Goal: Task Accomplishment & Management: Complete application form

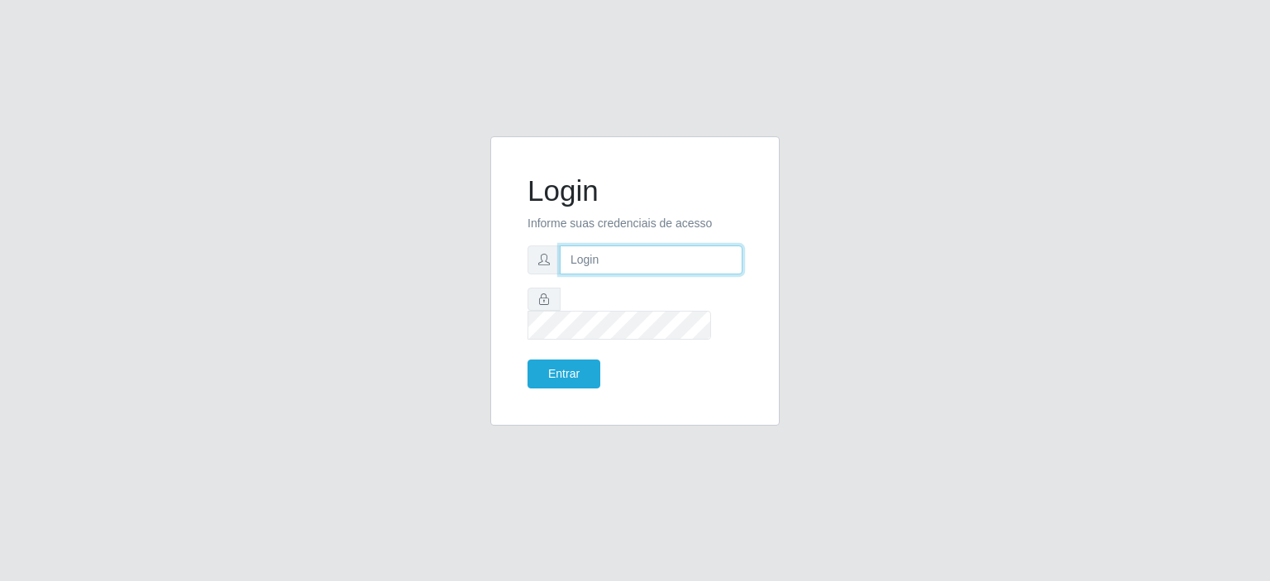
click at [622, 274] on input "text" at bounding box center [651, 259] width 183 height 29
type input "[EMAIL_ADDRESS][DOMAIN_NAME]"
click at [572, 366] on button "Entrar" at bounding box center [563, 374] width 73 height 29
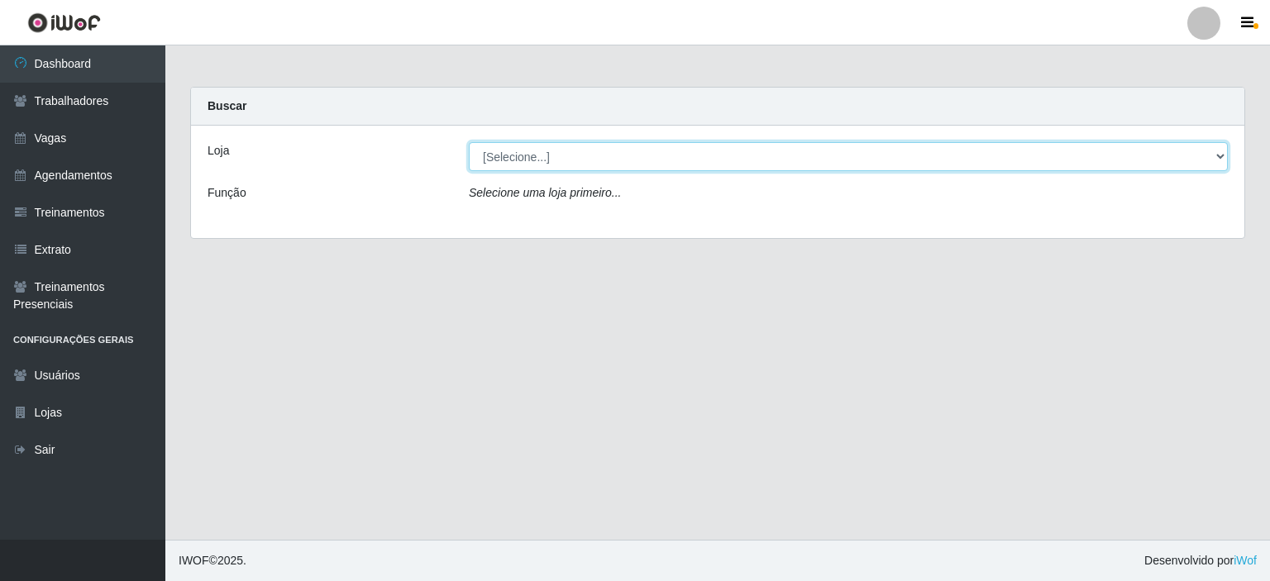
drag, startPoint x: 579, startPoint y: 162, endPoint x: 570, endPoint y: 160, distance: 8.4
click at [579, 162] on select "[Selecione...] Corte Fácil - Unidade Planalto" at bounding box center [848, 156] width 759 height 29
select select "202"
click at [469, 142] on select "[Selecione...] Corte Fácil - Unidade Planalto" at bounding box center [848, 156] width 759 height 29
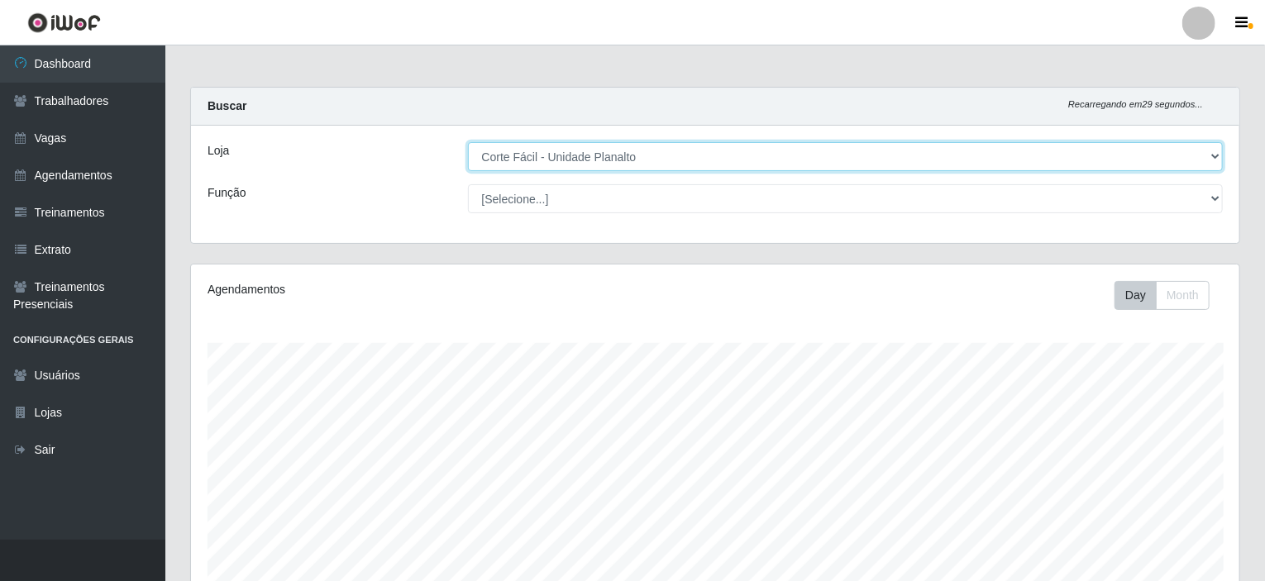
scroll to position [343, 1048]
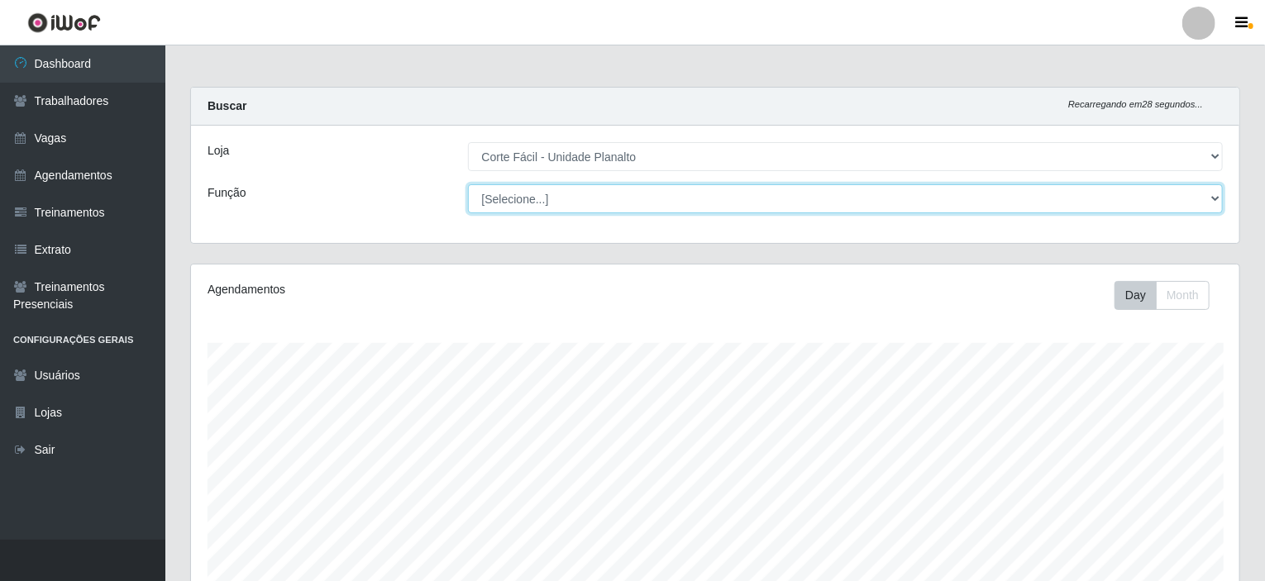
click at [518, 197] on select "[Selecione...] ASG ASG + ASG ++ Auxiliar de Estacionamento Auxiliar de Estacion…" at bounding box center [845, 198] width 755 height 29
select select "123"
click at [468, 184] on select "[Selecione...] ASG ASG + ASG ++ Auxiliar de Estacionamento Auxiliar de Estacion…" at bounding box center [845, 198] width 755 height 29
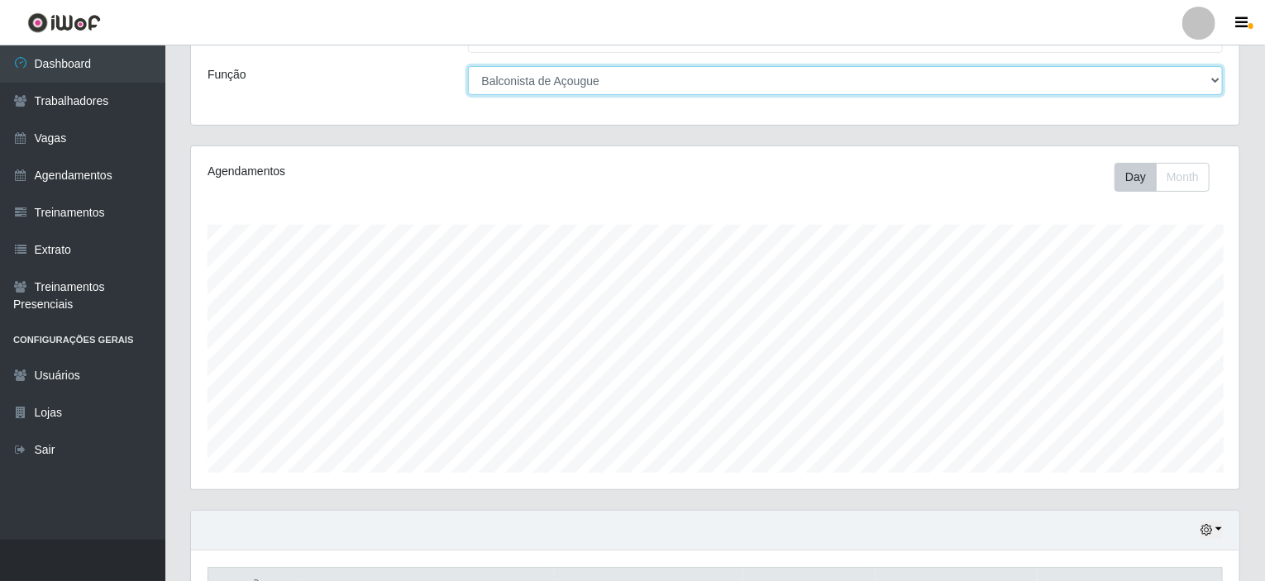
scroll to position [0, 0]
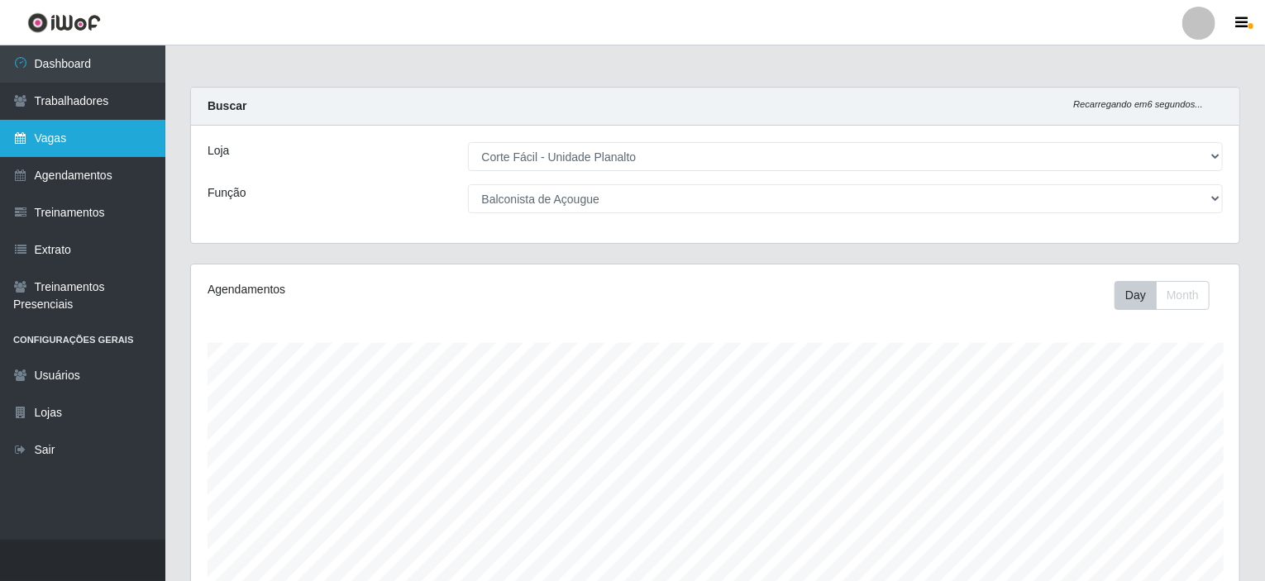
click at [96, 125] on link "Vagas" at bounding box center [82, 138] width 165 height 37
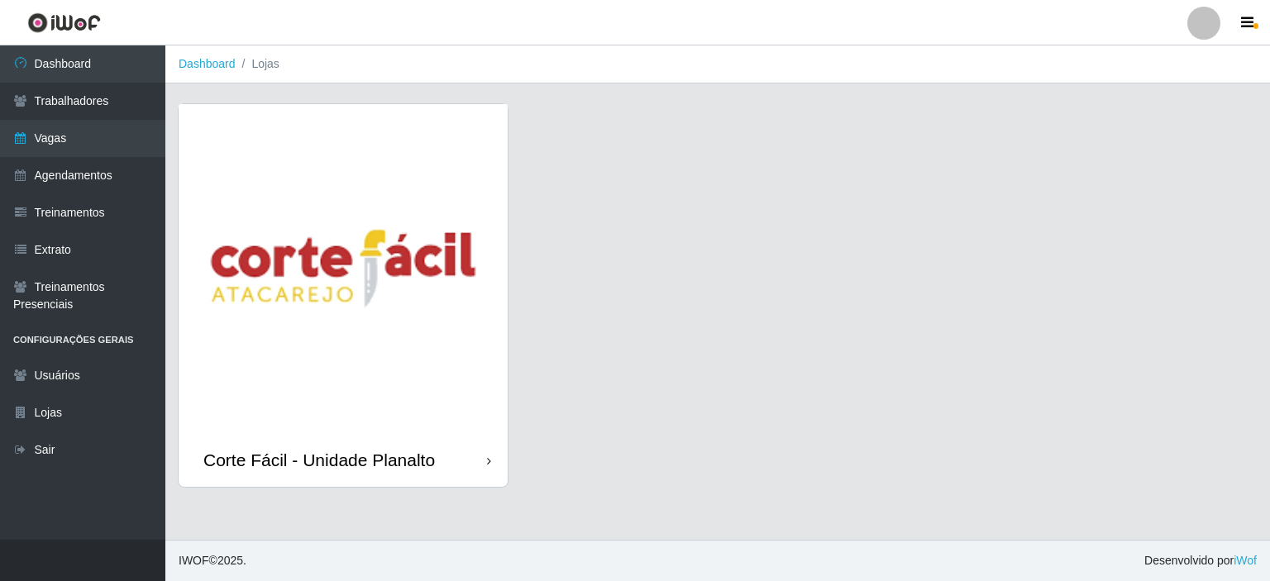
click at [420, 179] on img at bounding box center [343, 268] width 329 height 329
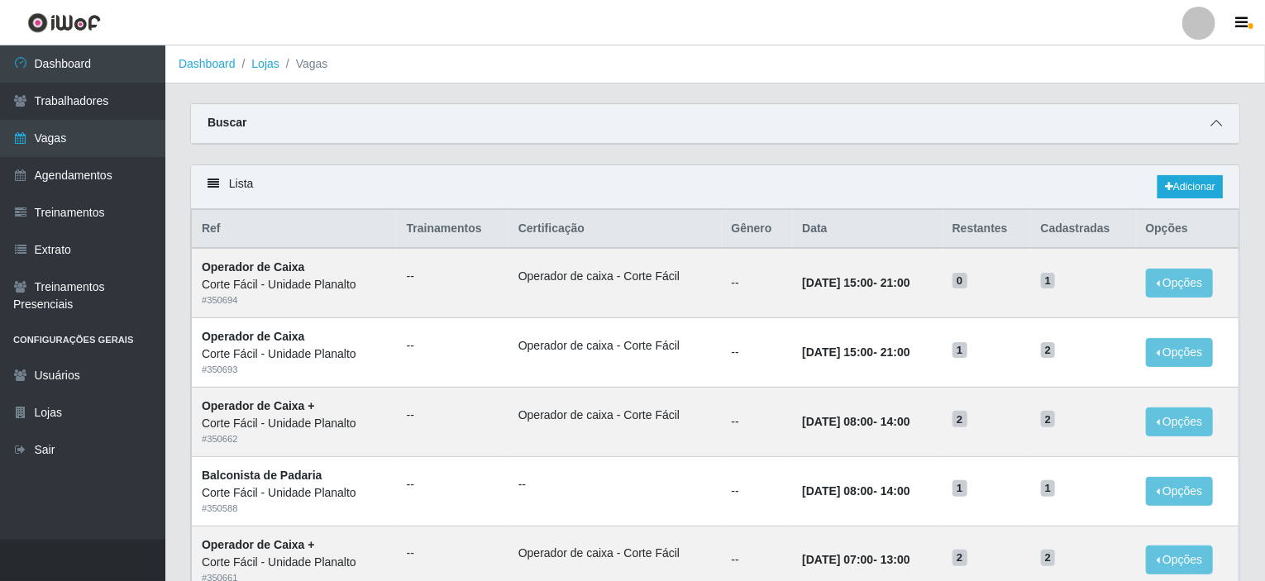
click at [1213, 123] on icon at bounding box center [1216, 123] width 12 height 12
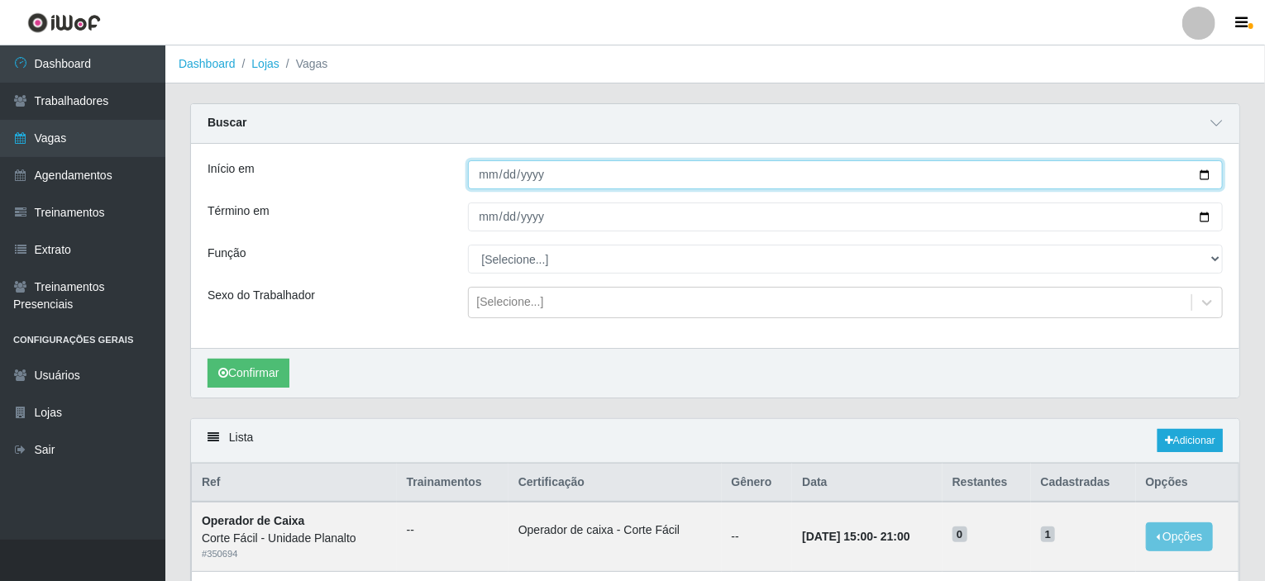
click at [846, 171] on input "Início em" at bounding box center [845, 174] width 755 height 29
click at [1208, 171] on input "Início em" at bounding box center [845, 174] width 755 height 29
type input "[DATE]"
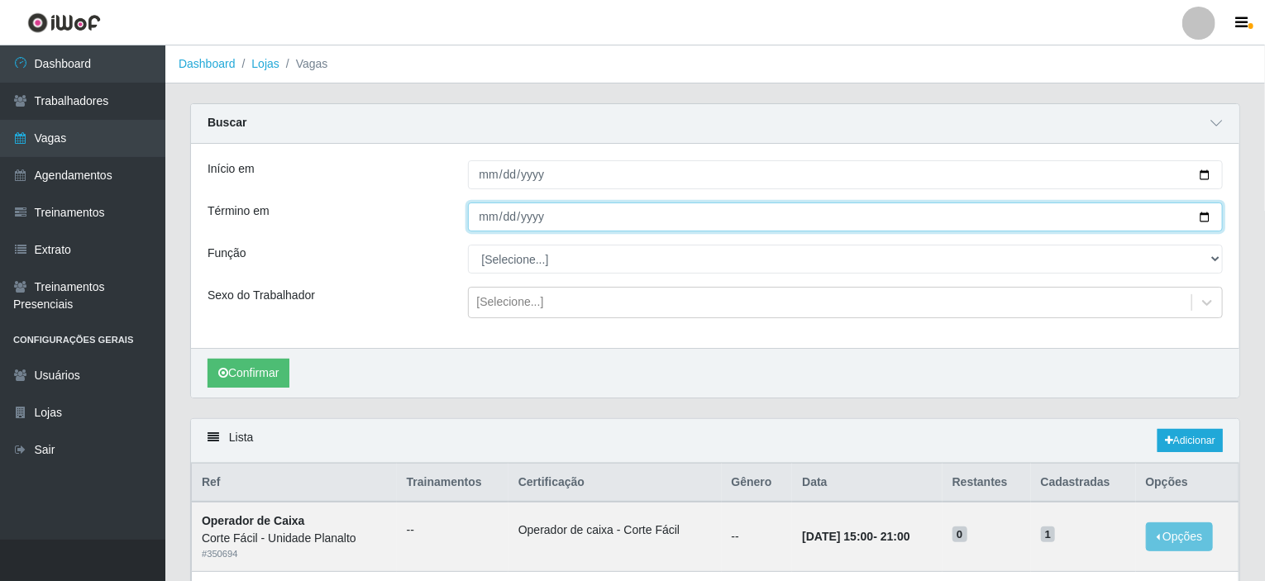
click at [1201, 217] on input "Término em" at bounding box center [845, 217] width 755 height 29
type input "[DATE]"
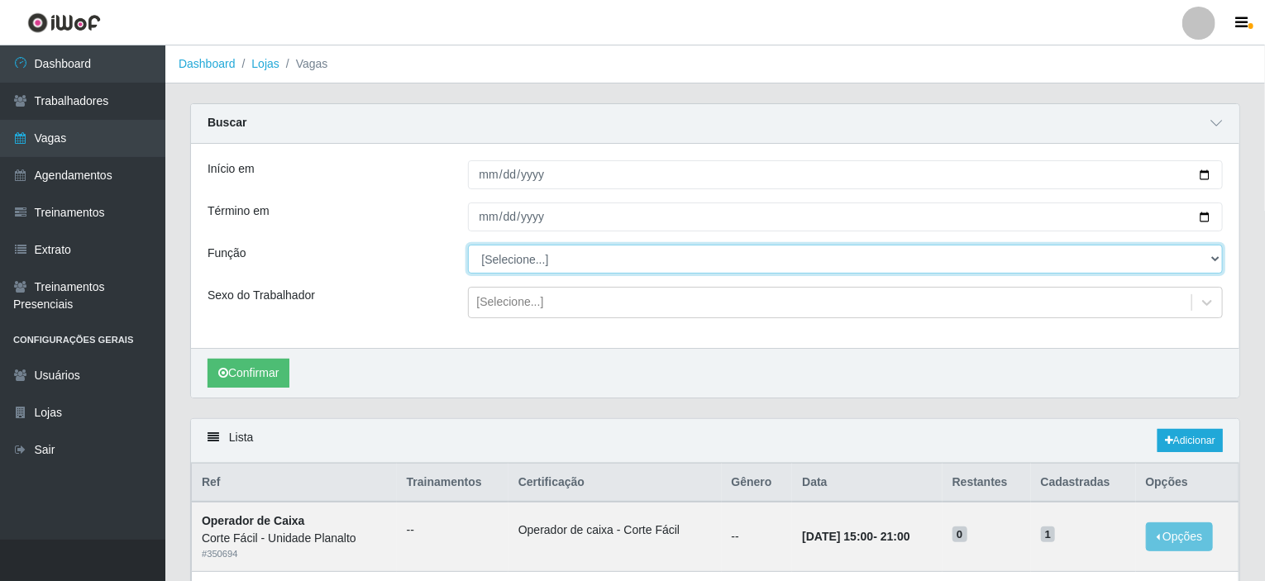
click at [699, 269] on select "[Selecione...] ASG ASG + ASG ++ Auxiliar de Estacionamento Auxiliar de Estacion…" at bounding box center [845, 259] width 755 height 29
click at [468, 245] on select "[Selecione...] ASG ASG + ASG ++ Auxiliar de Estacionamento Auxiliar de Estacion…" at bounding box center [845, 259] width 755 height 29
click at [854, 266] on select "[Selecione...] ASG ASG + ASG ++ Auxiliar de Estacionamento Auxiliar de Estacion…" at bounding box center [845, 259] width 755 height 29
select select "123"
click at [468, 245] on select "[Selecione...] ASG ASG + ASG ++ Auxiliar de Estacionamento Auxiliar de Estacion…" at bounding box center [845, 259] width 755 height 29
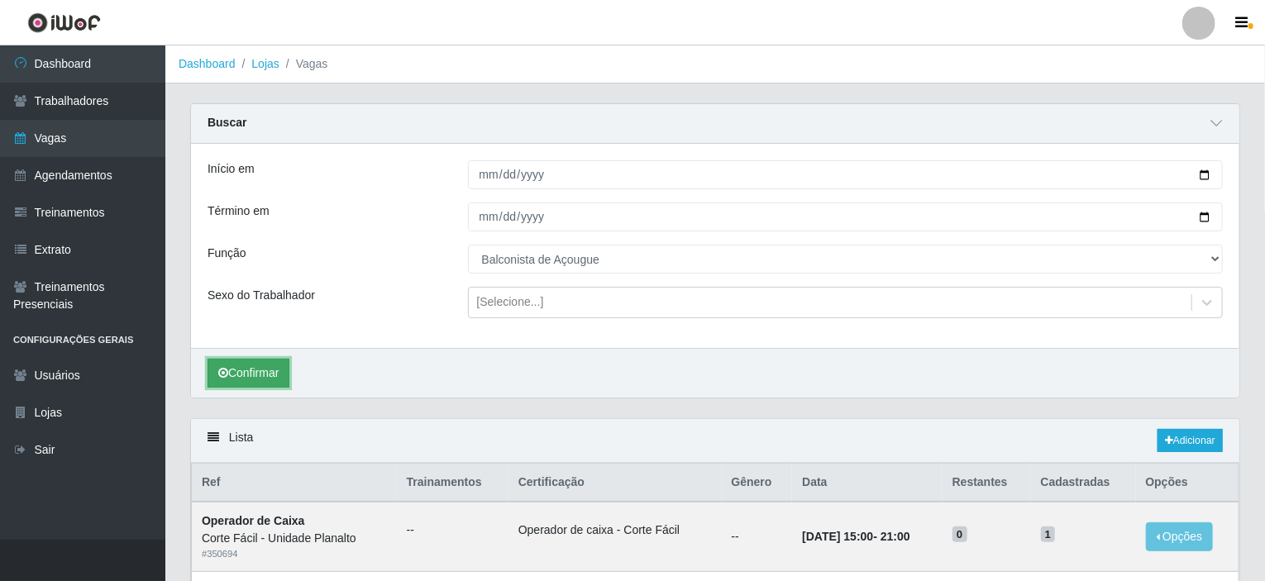
click at [264, 381] on button "Confirmar" at bounding box center [248, 373] width 82 height 29
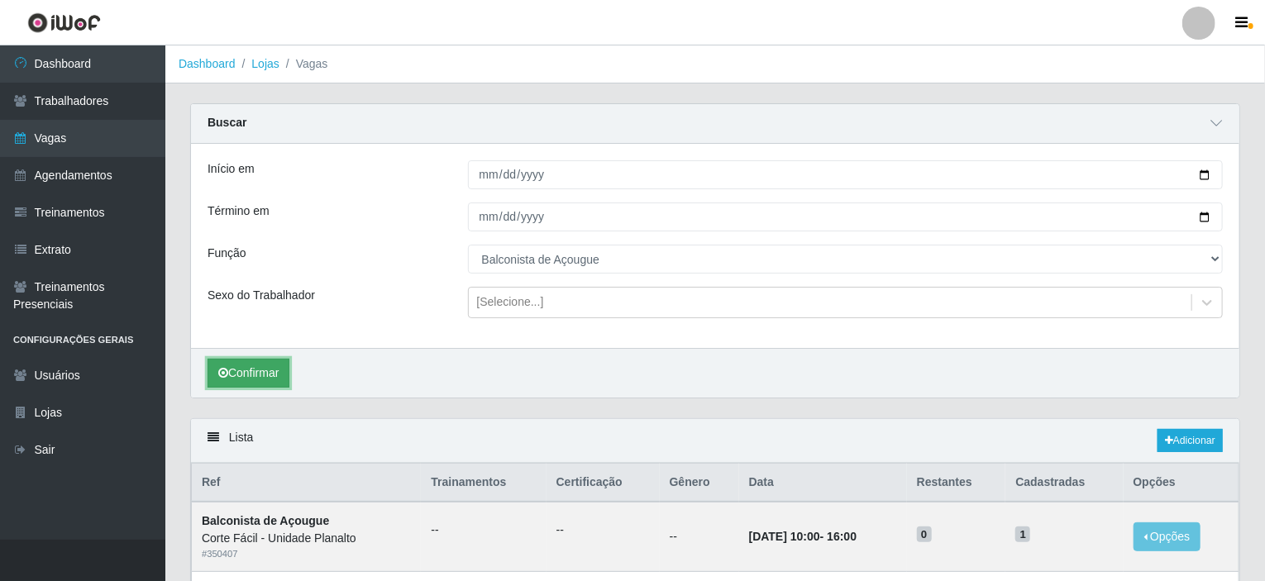
scroll to position [169, 0]
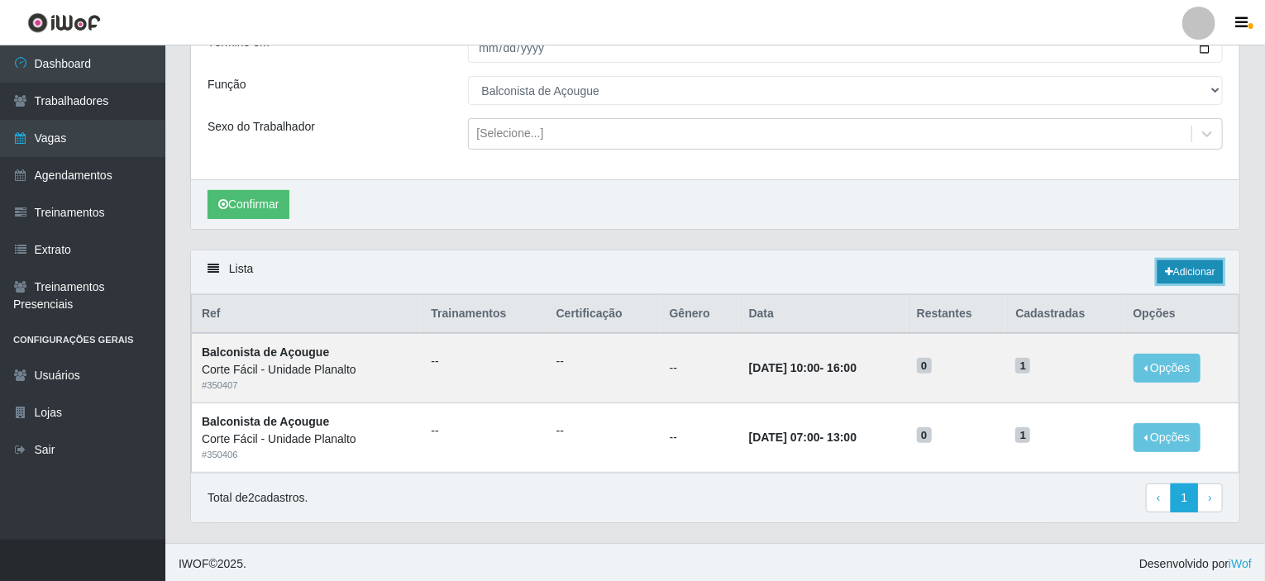
click at [1206, 267] on link "Adicionar" at bounding box center [1189, 271] width 65 height 23
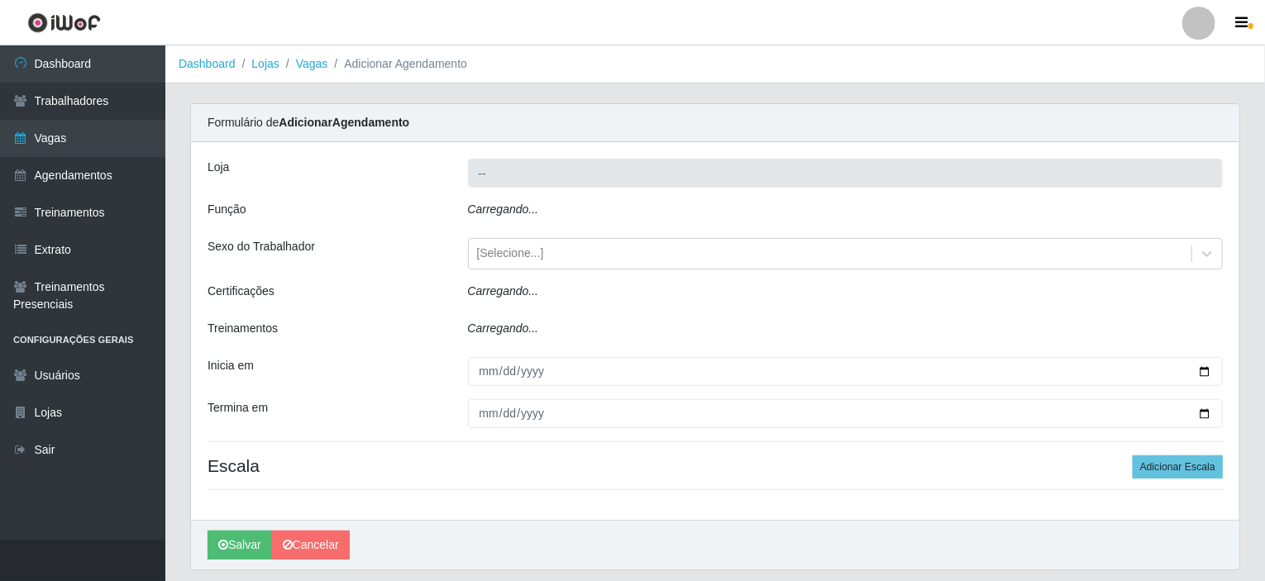
type input "Corte Fácil - Unidade Planalto"
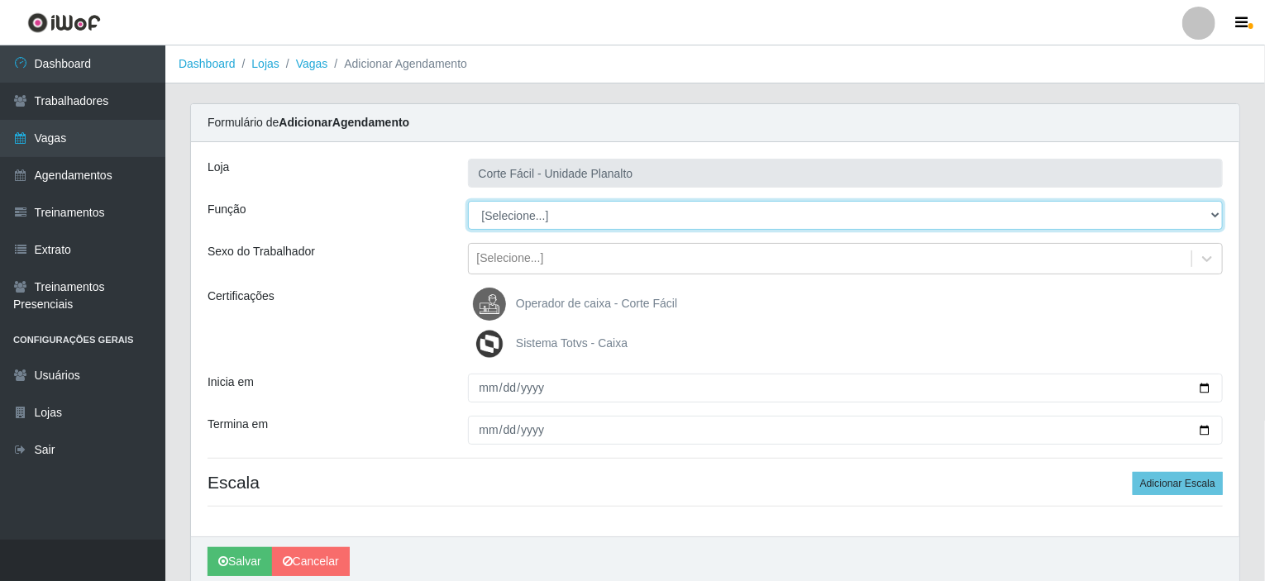
click at [550, 220] on select "[Selecione...] ASG ASG + ASG ++ Auxiliar de Estacionamento Auxiliar de Estacion…" at bounding box center [845, 215] width 755 height 29
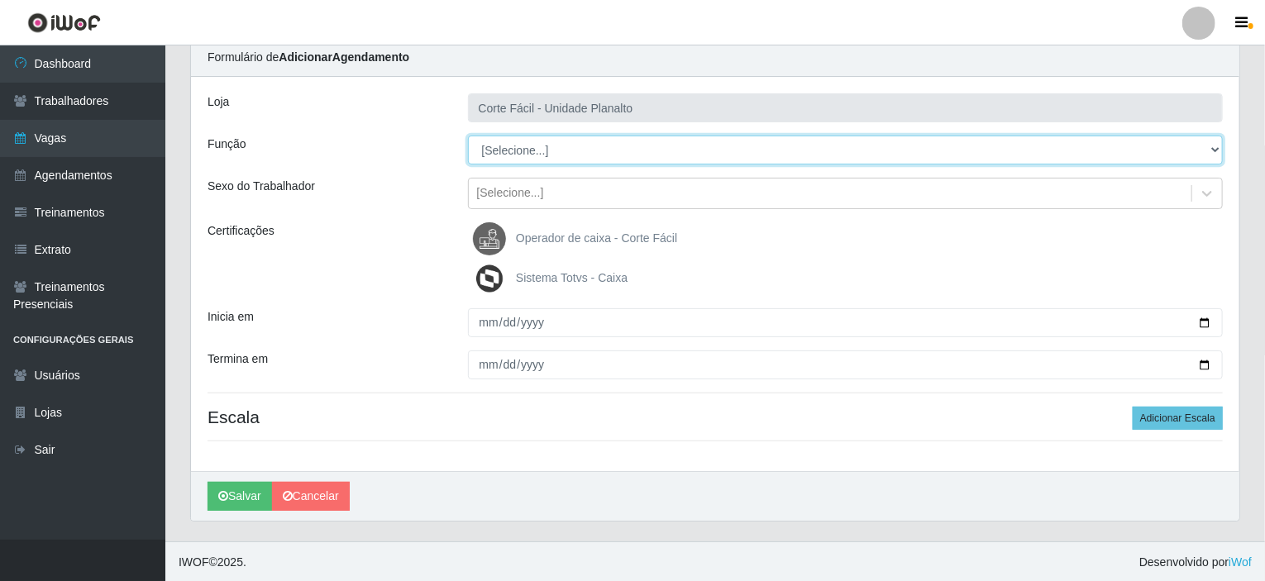
click at [574, 138] on select "[Selecione...] ASG ASG + ASG ++ Auxiliar de Estacionamento Auxiliar de Estacion…" at bounding box center [845, 150] width 755 height 29
select select "123"
click at [468, 136] on select "[Selecione...] ASG ASG + ASG ++ Auxiliar de Estacionamento Auxiliar de Estacion…" at bounding box center [845, 150] width 755 height 29
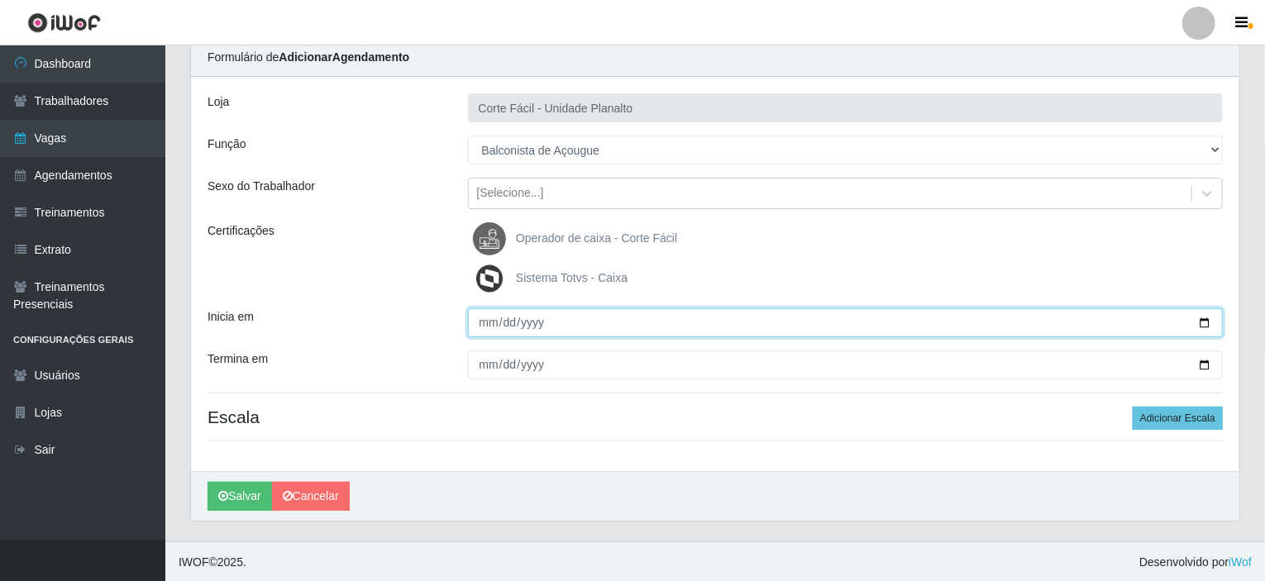
click at [1209, 320] on input "Inicia em" at bounding box center [845, 322] width 755 height 29
type input "[DATE]"
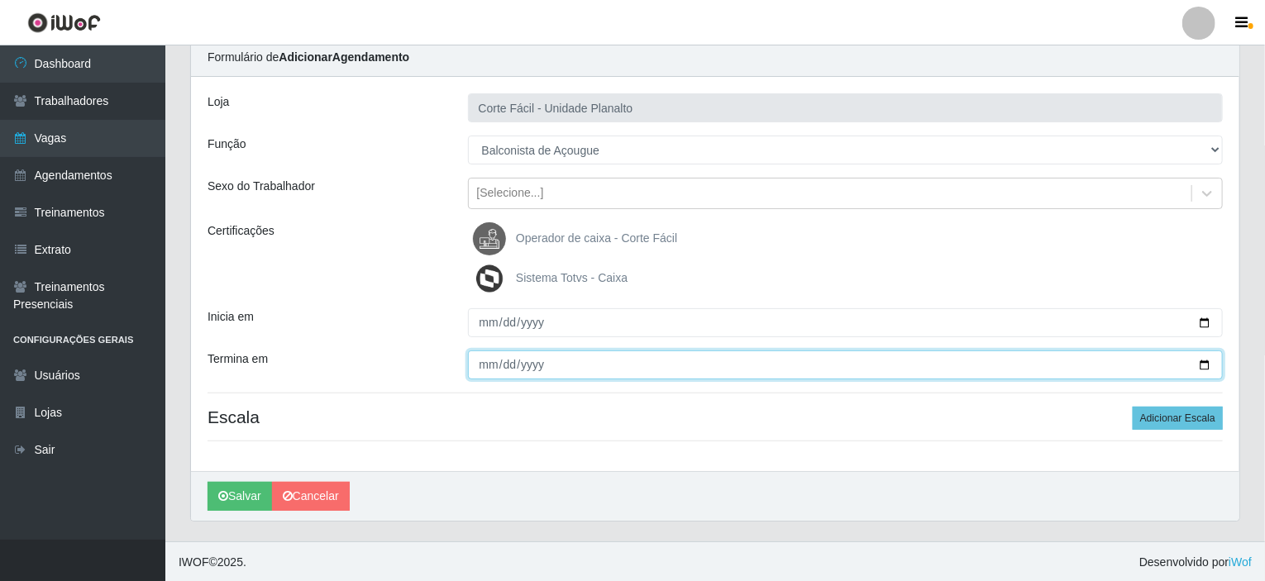
click at [1211, 365] on input "Termina em" at bounding box center [845, 364] width 755 height 29
type input "[DATE]"
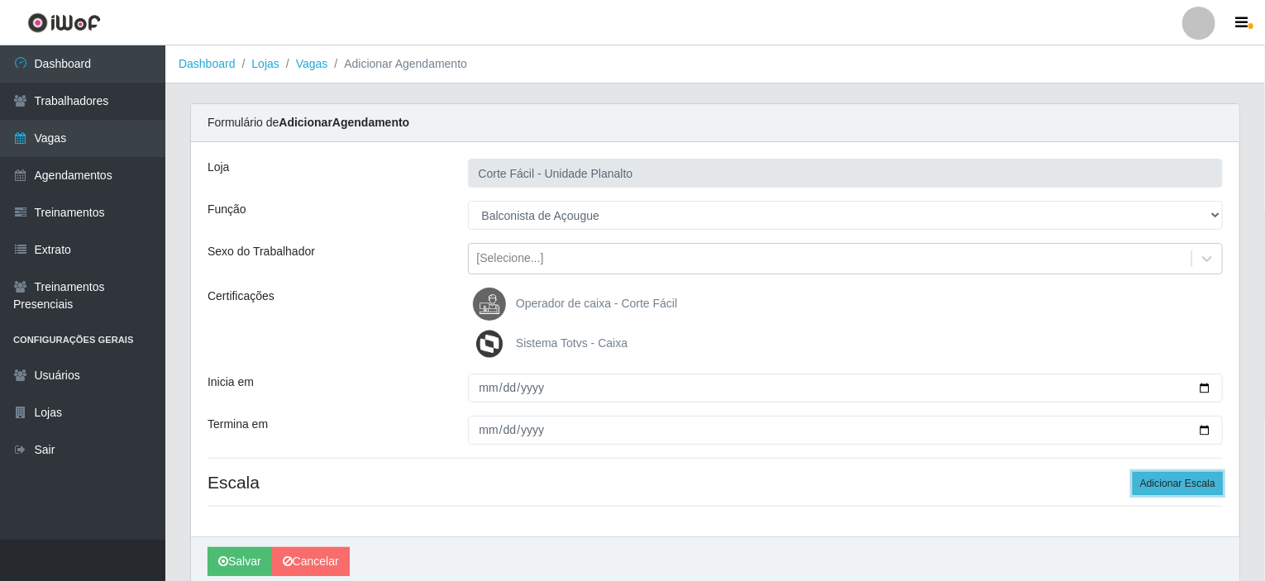
click at [1170, 488] on button "Adicionar Escala" at bounding box center [1177, 483] width 90 height 23
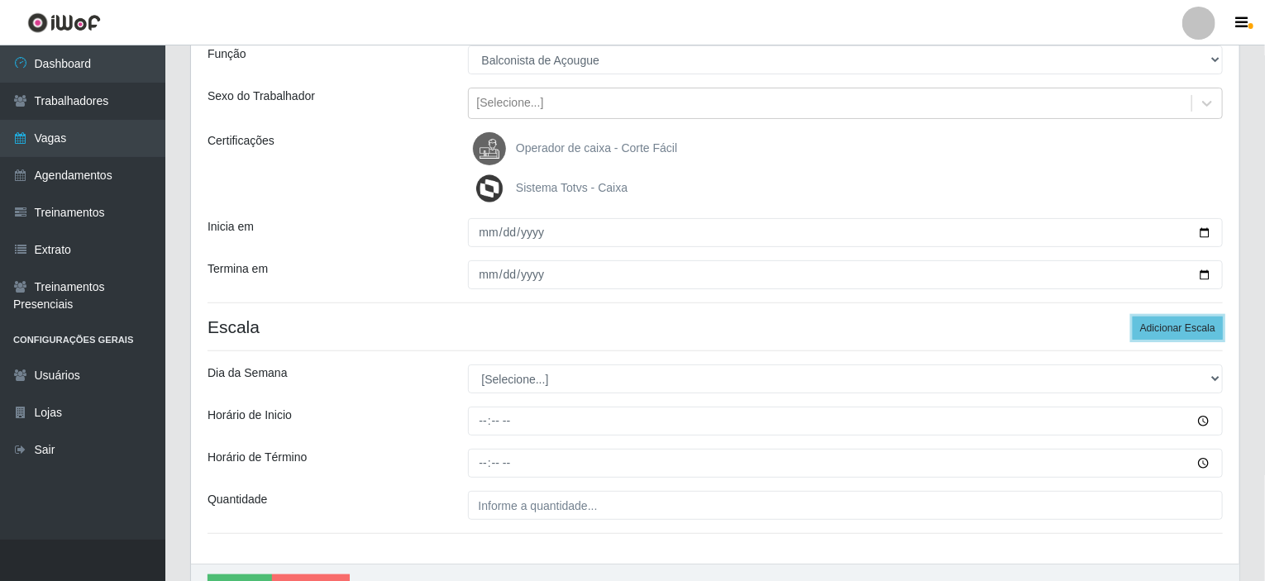
scroll to position [165, 0]
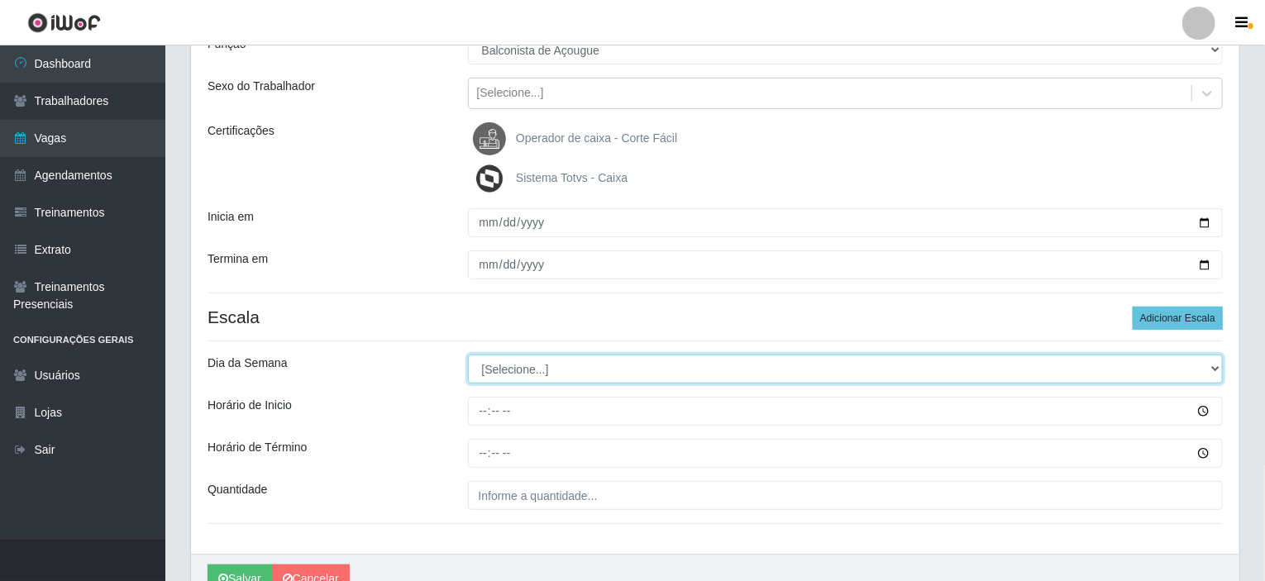
click at [542, 373] on select "[Selecione...] Segunda Terça Quarta Quinta Sexta Sábado Domingo" at bounding box center [845, 369] width 755 height 29
select select "0"
click at [468, 355] on select "[Selecione...] Segunda Terça Quarta Quinta Sexta Sábado Domingo" at bounding box center [845, 369] width 755 height 29
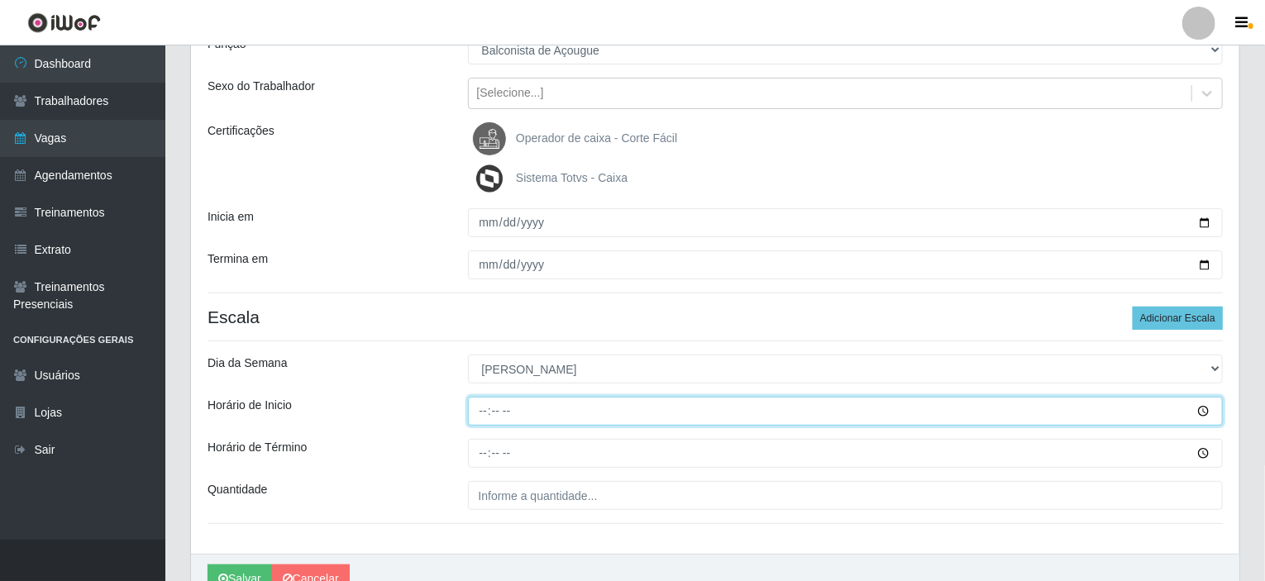
click at [489, 412] on input "Horário de Inicio" at bounding box center [845, 411] width 755 height 29
type input "07:00"
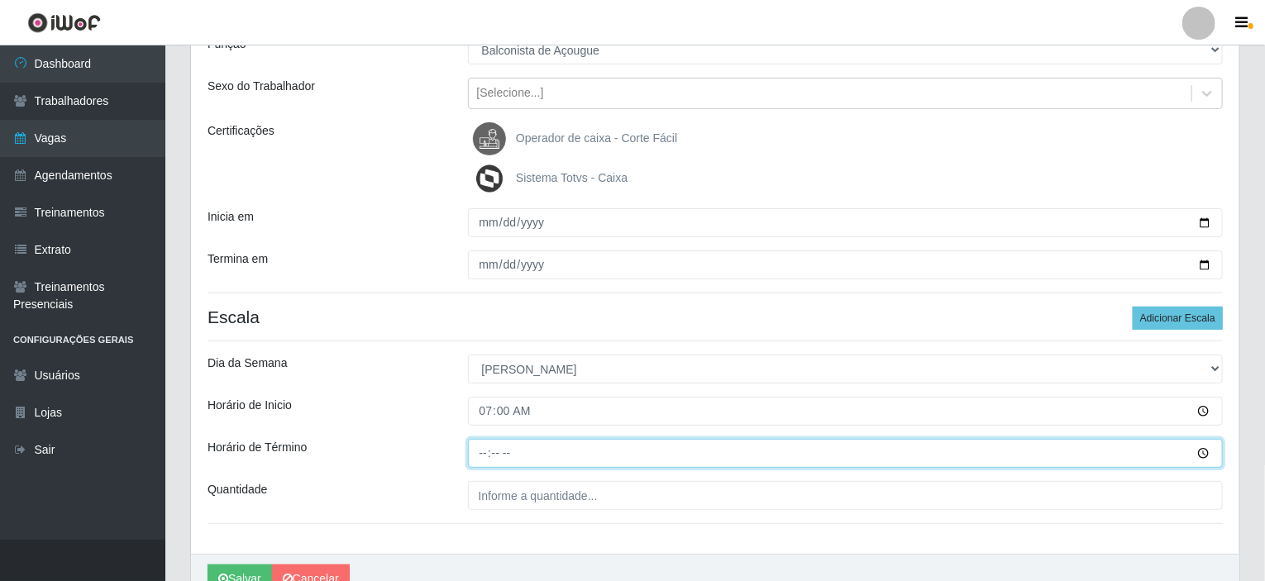
click at [479, 451] on input "Horário de Término" at bounding box center [845, 453] width 755 height 29
type input "13:00"
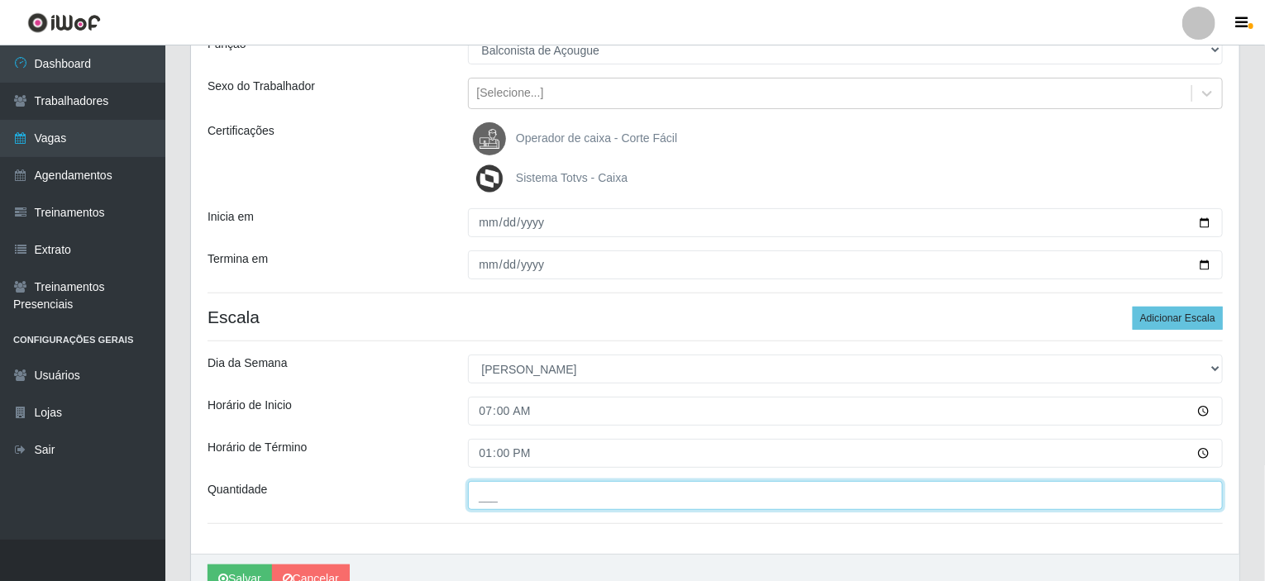
click at [500, 495] on input "___" at bounding box center [845, 495] width 755 height 29
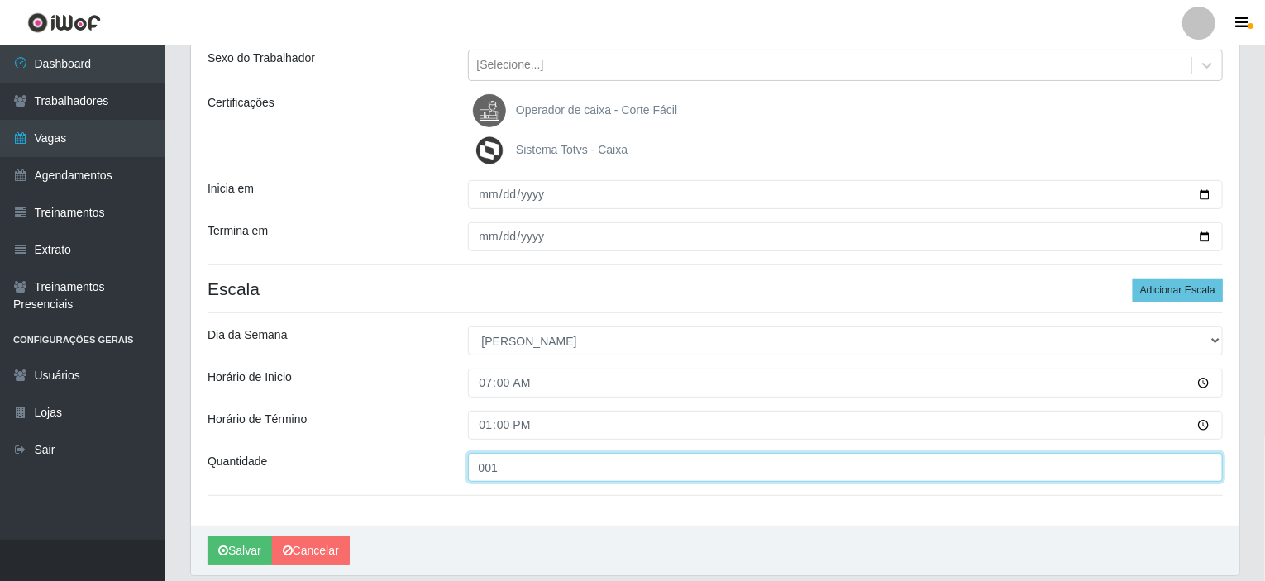
scroll to position [248, 0]
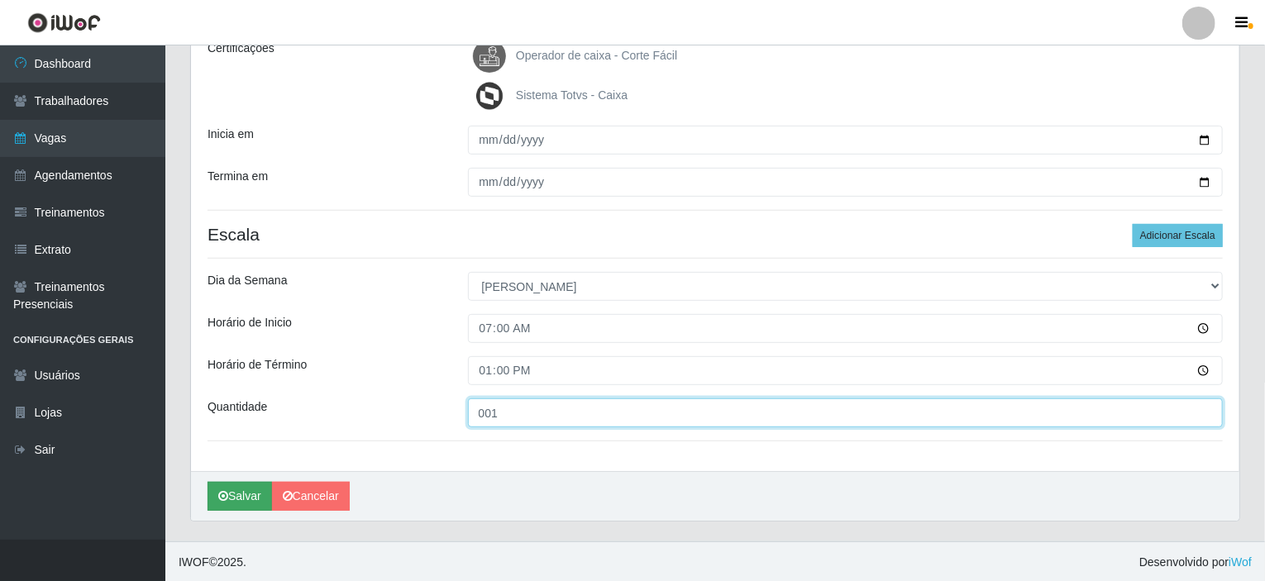
type input "001"
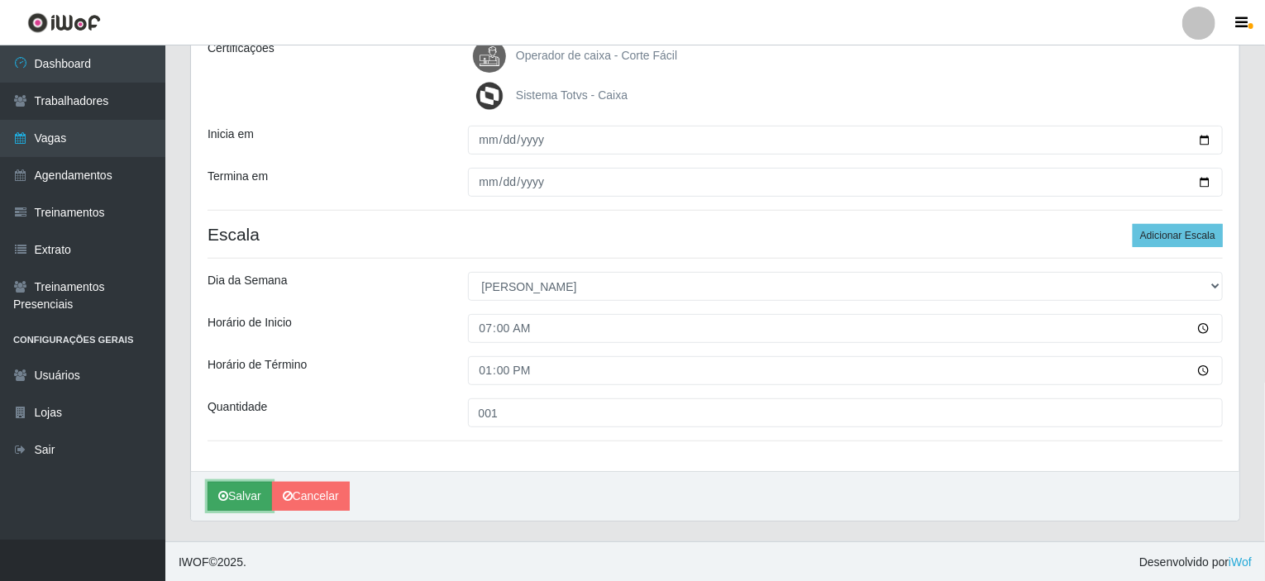
click at [212, 502] on button "Salvar" at bounding box center [239, 496] width 64 height 29
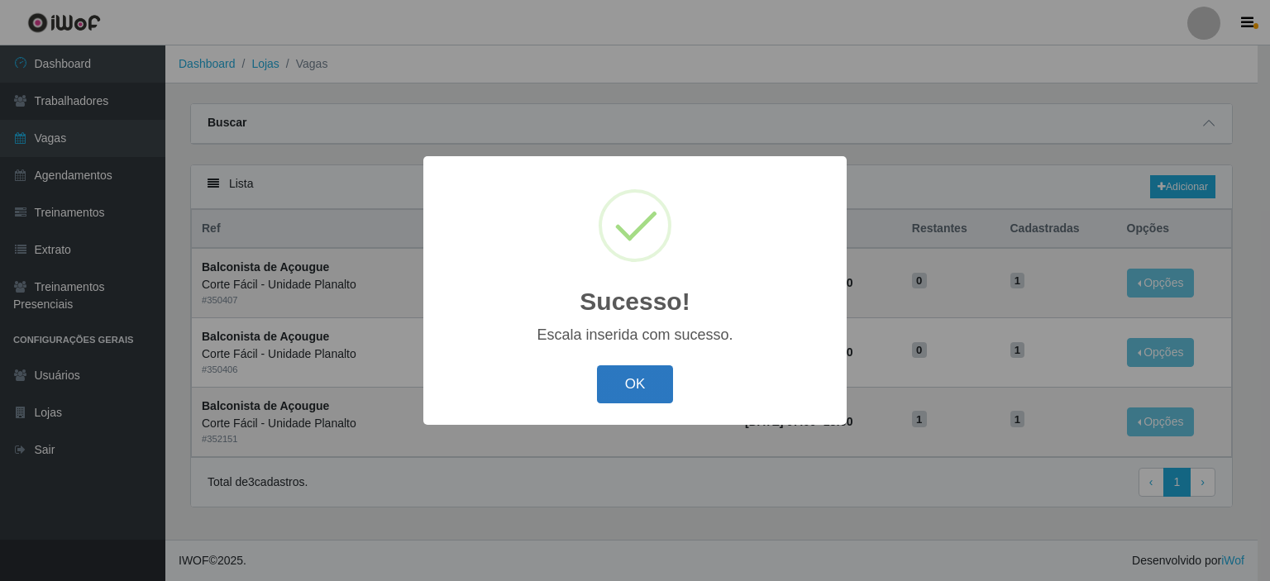
click at [624, 386] on button "OK" at bounding box center [635, 384] width 77 height 39
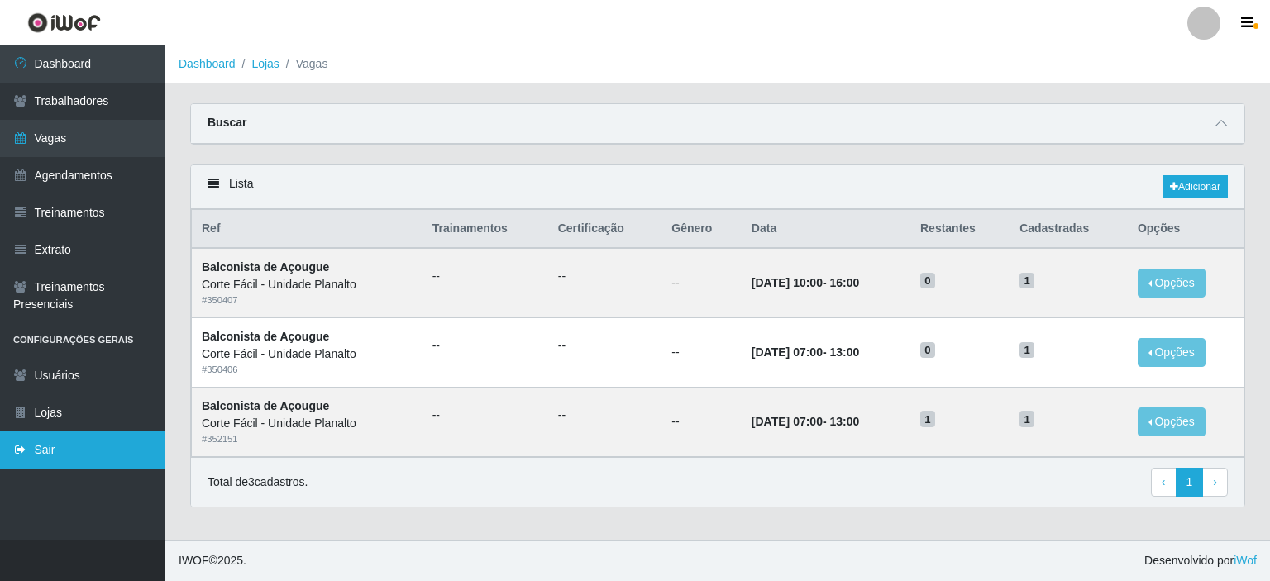
click at [88, 440] on link "Sair" at bounding box center [82, 449] width 165 height 37
